Goal: Obtain resource: Download file/media

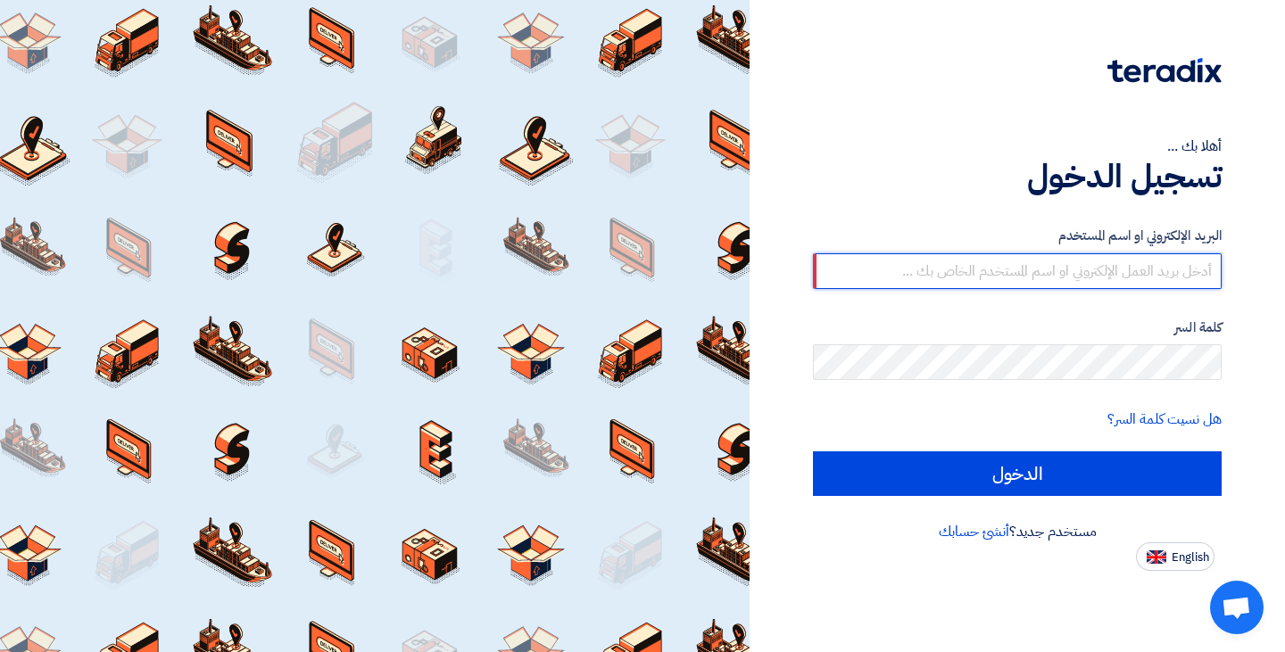
click at [1025, 281] on input "text" at bounding box center [1017, 271] width 409 height 36
type input "[PERSON_NAME][EMAIL_ADDRESS][DOMAIN_NAME]"
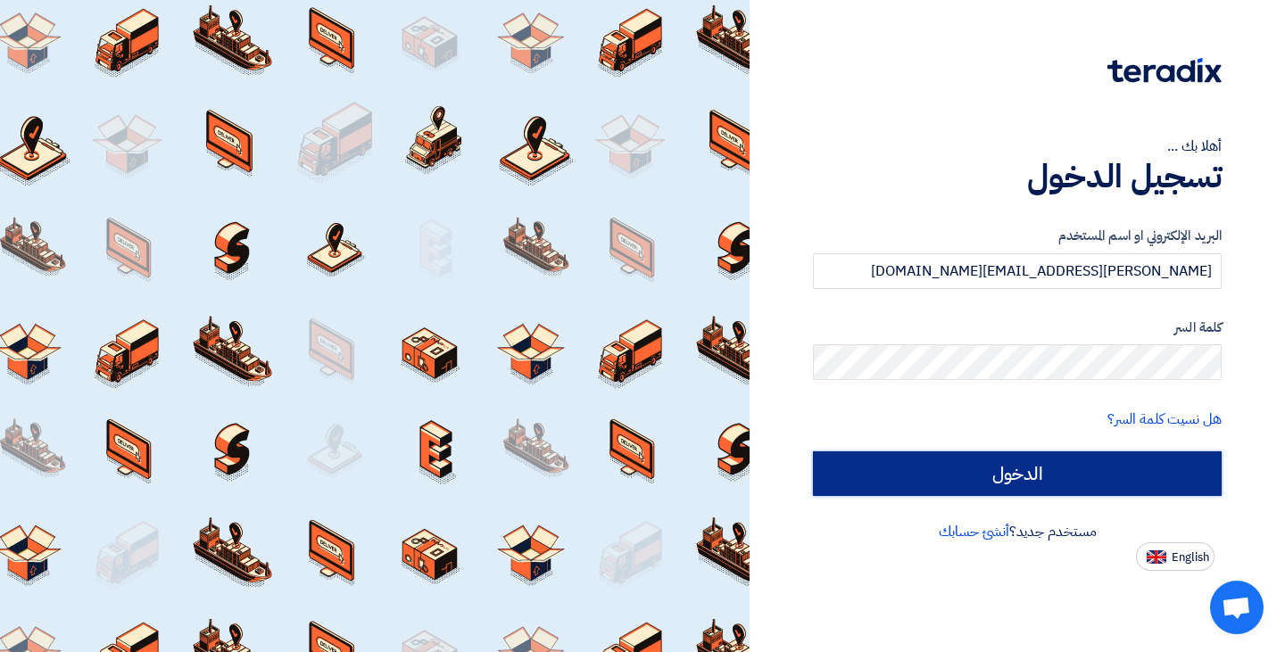
click at [937, 486] on input "الدخول" at bounding box center [1017, 473] width 409 height 45
type input "Sign in"
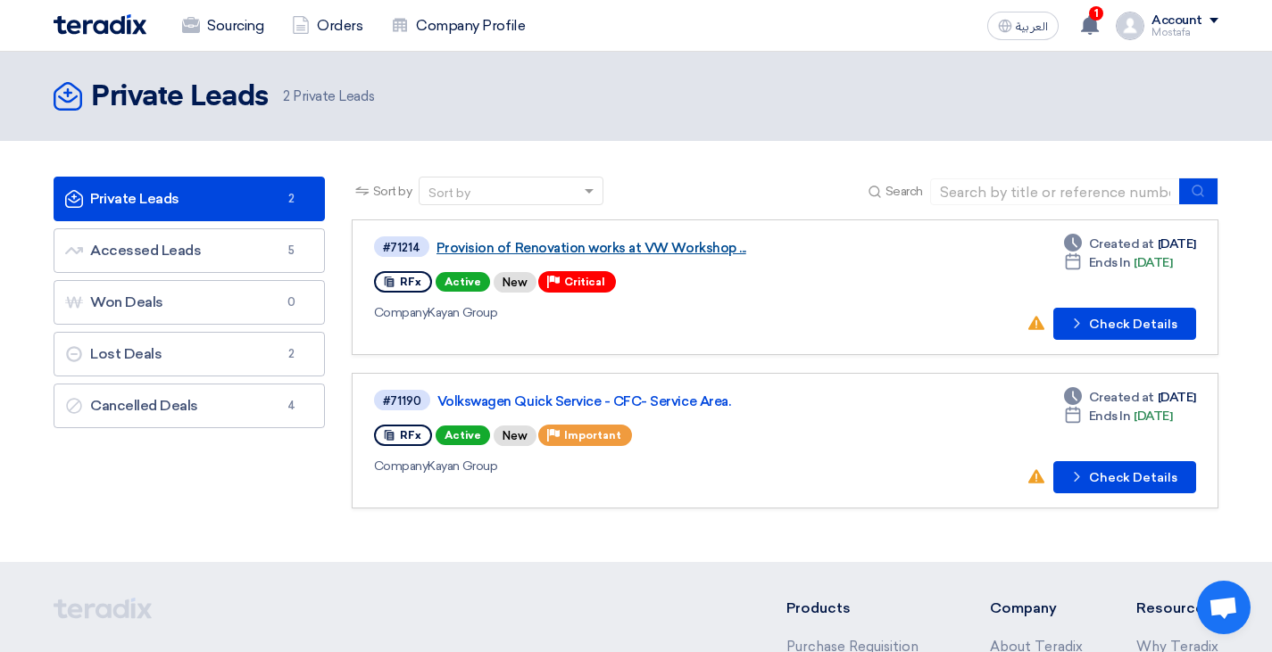
click at [540, 248] on link "Provision of Renovation works at VW Workshop ..." at bounding box center [659, 248] width 446 height 16
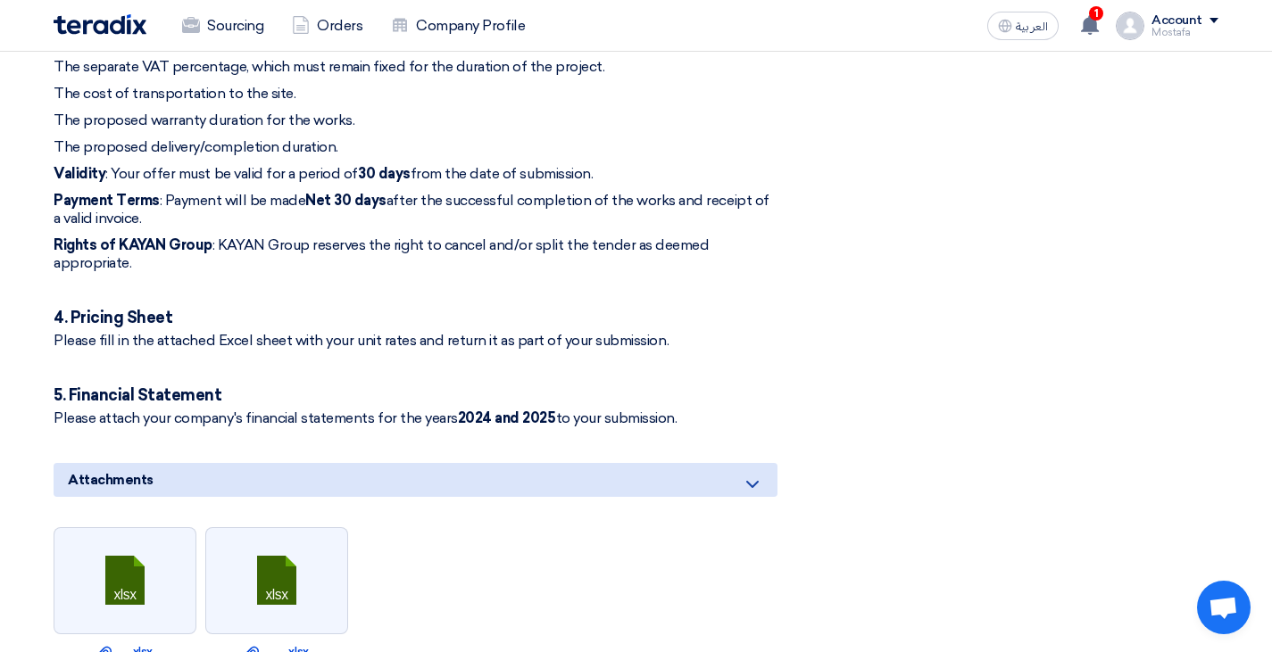
scroll to position [1160, 0]
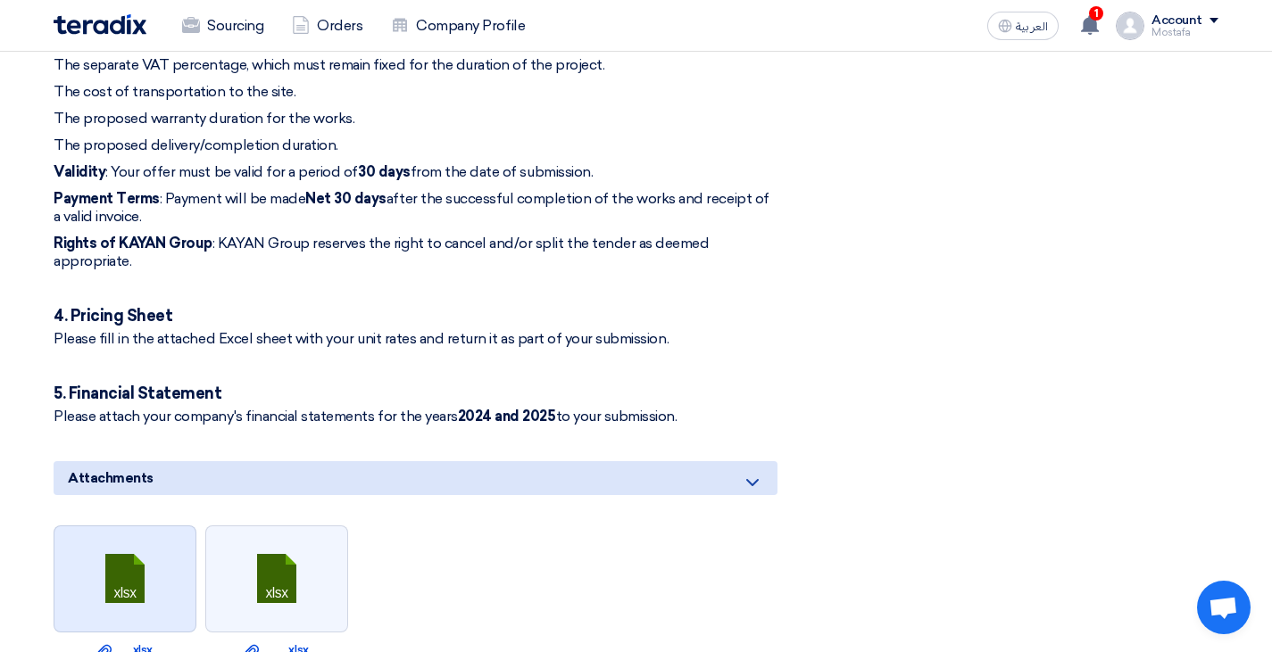
click at [127, 526] on link at bounding box center [125, 579] width 143 height 107
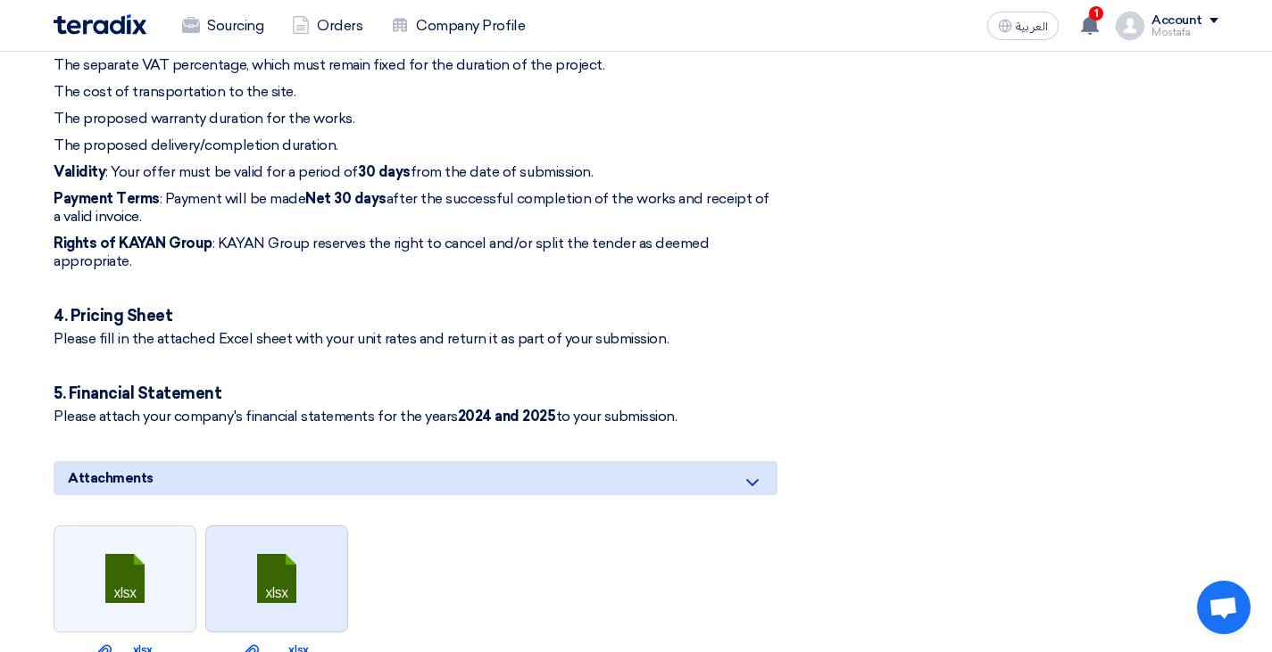
click at [279, 526] on link at bounding box center [277, 579] width 143 height 107
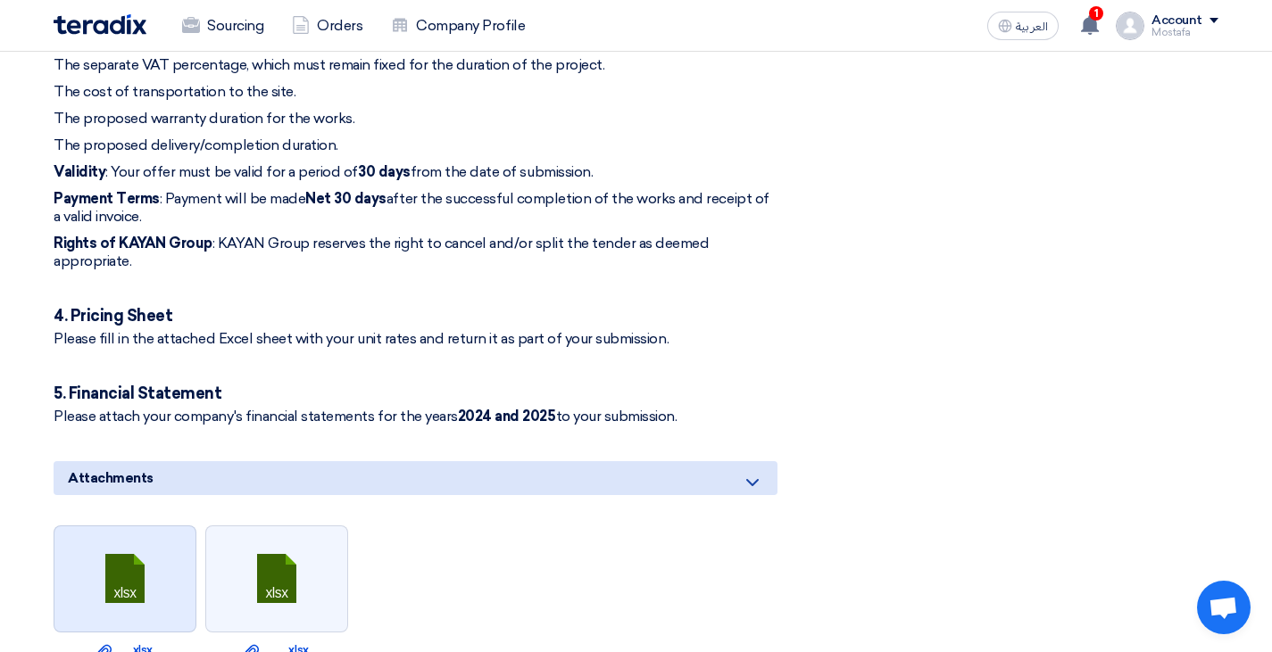
click at [149, 526] on link at bounding box center [125, 579] width 143 height 107
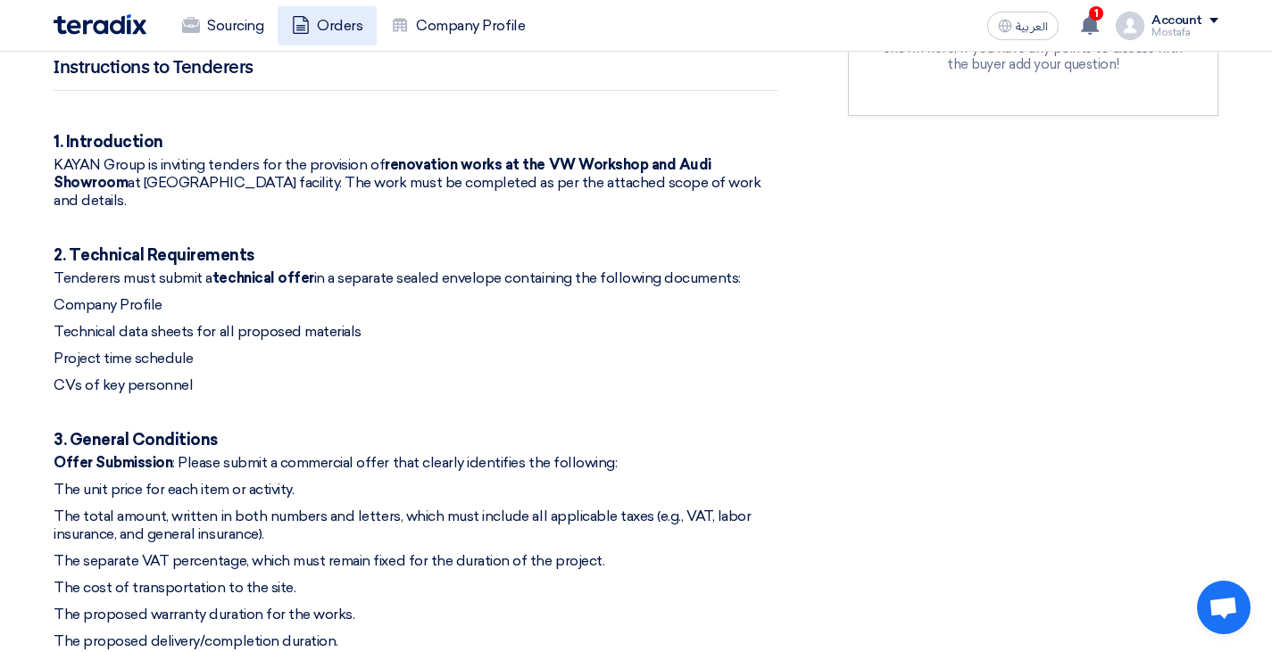
scroll to position [535, 0]
